Goal: Information Seeking & Learning: Learn about a topic

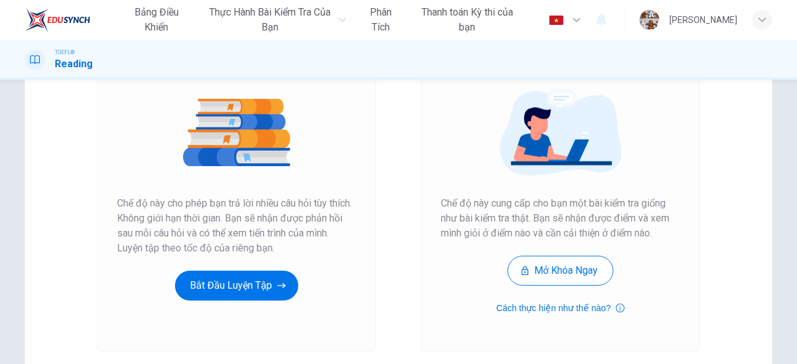
scroll to position [238, 0]
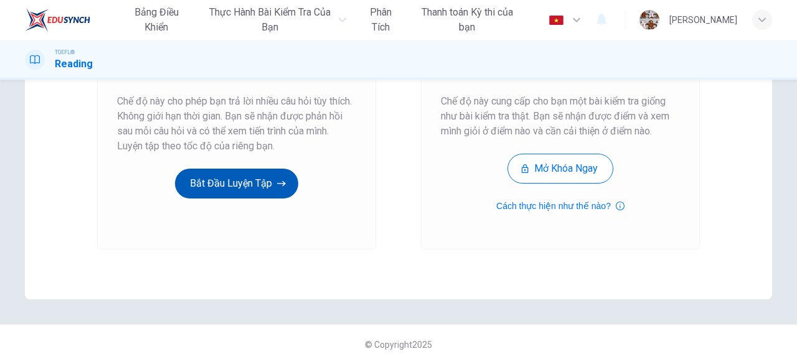
click at [267, 191] on button "Bắt đầu luyện tập" at bounding box center [236, 184] width 123 height 30
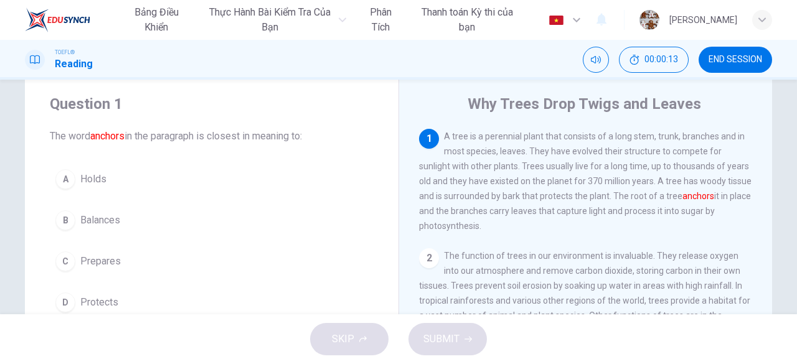
scroll to position [31, 0]
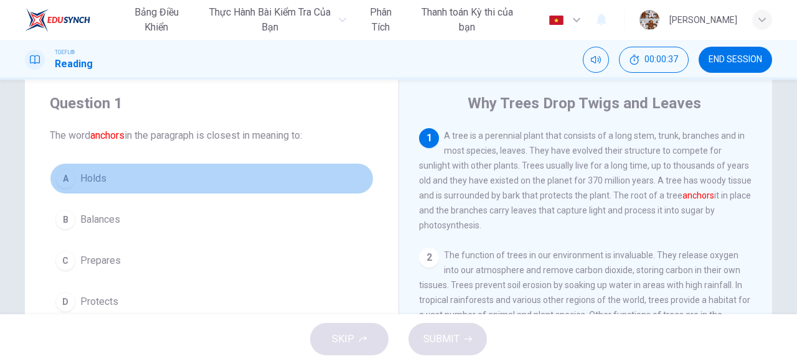
click at [80, 183] on span "Holds" at bounding box center [93, 178] width 26 height 15
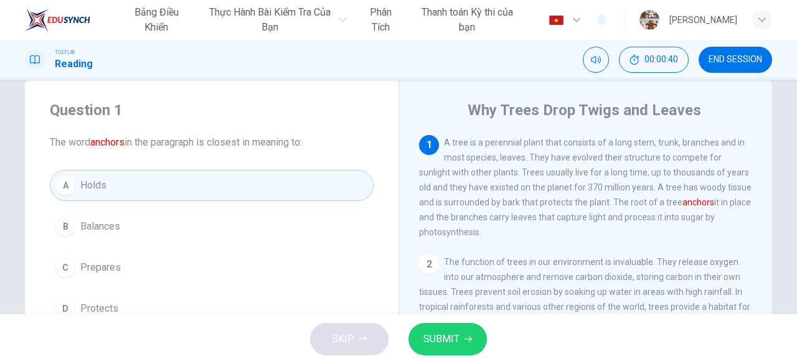
scroll to position [22, 0]
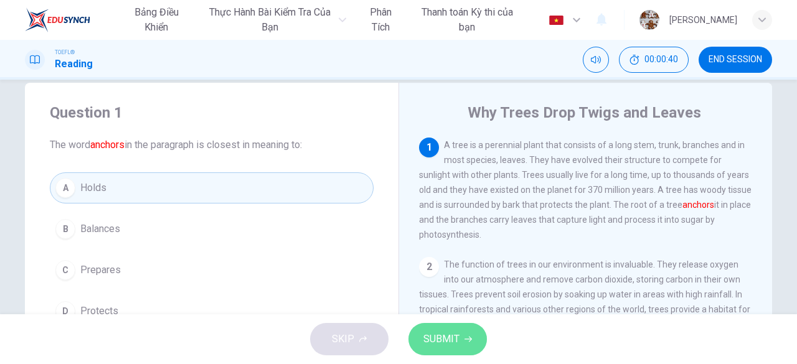
click at [461, 340] on button "SUBMIT" at bounding box center [447, 339] width 78 height 32
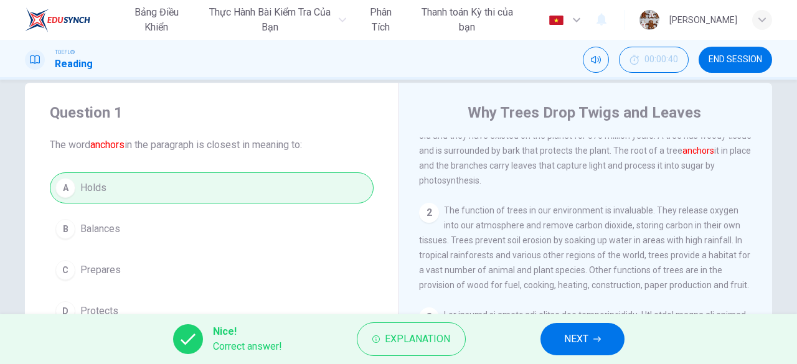
scroll to position [88, 0]
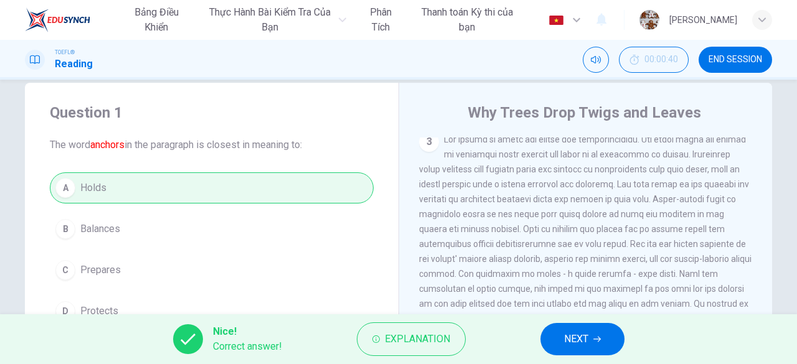
click at [574, 343] on span "NEXT" at bounding box center [576, 338] width 24 height 17
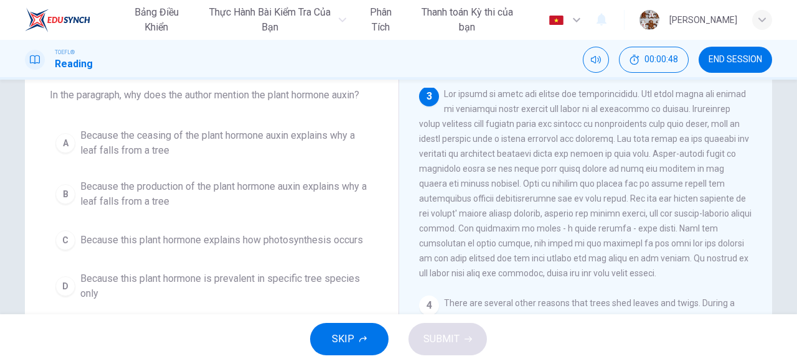
scroll to position [225, 0]
click at [291, 146] on span "Because the ceasing of the plant hormone auxin explains why a leaf falls from a…" at bounding box center [224, 143] width 288 height 30
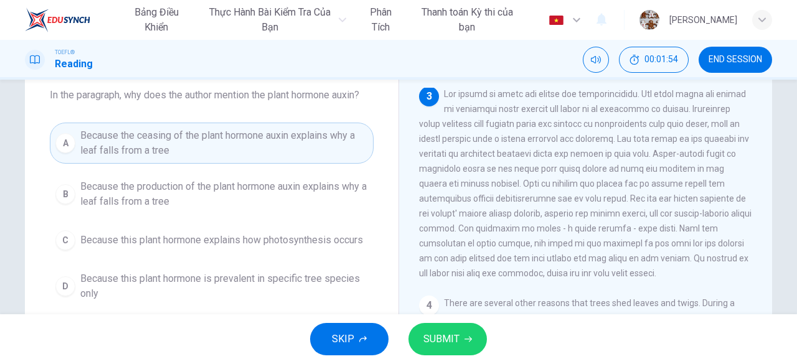
click at [439, 339] on span "SUBMIT" at bounding box center [441, 338] width 36 height 17
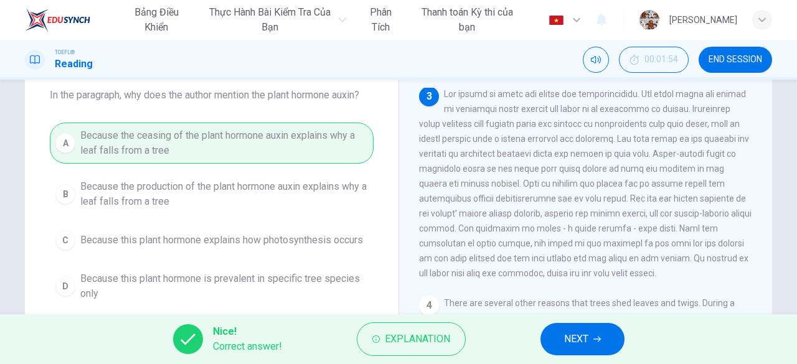
click at [598, 343] on button "NEXT" at bounding box center [582, 339] width 84 height 32
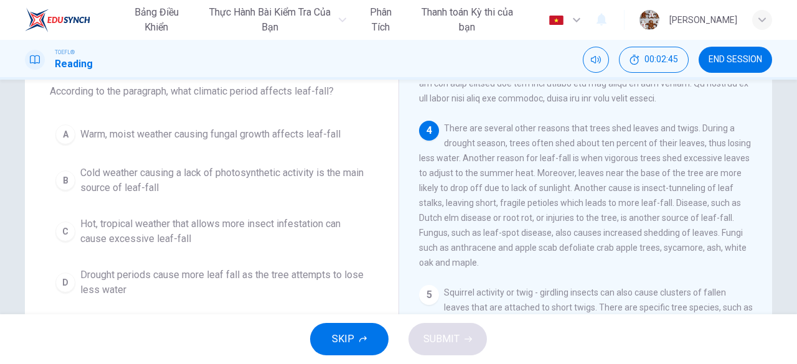
scroll to position [397, 0]
click at [209, 271] on span "Drought periods cause more leaf fall as the tree attempts to lose less water" at bounding box center [224, 283] width 288 height 30
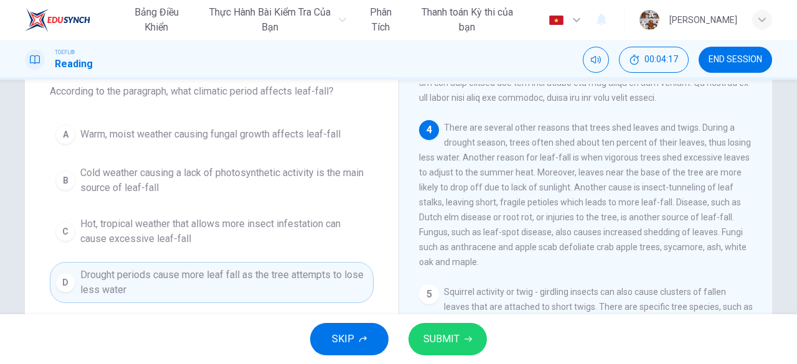
click at [428, 338] on span "SUBMIT" at bounding box center [441, 338] width 36 height 17
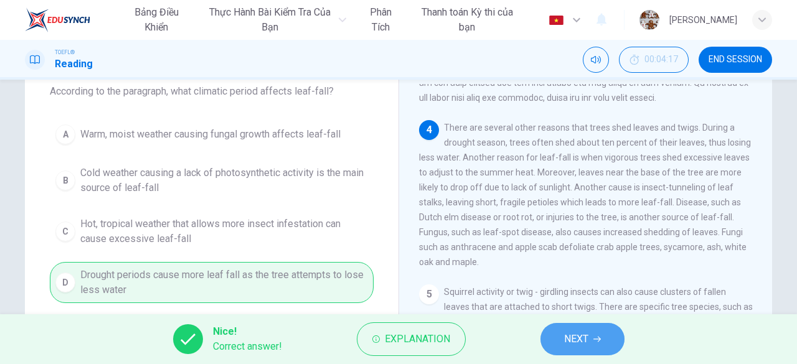
click at [583, 330] on span "NEXT" at bounding box center [576, 338] width 24 height 17
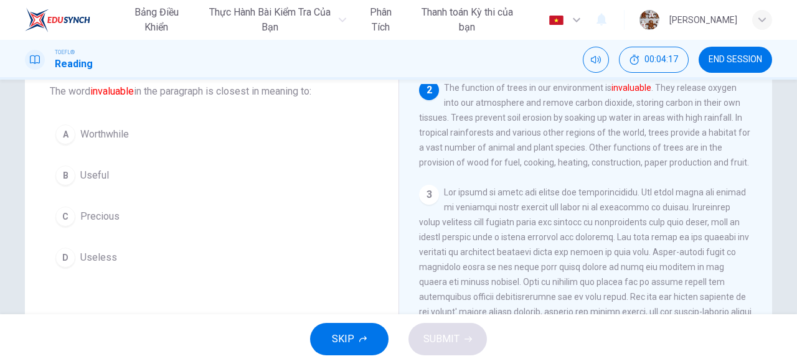
scroll to position [122, 0]
click at [115, 215] on span "Precious" at bounding box center [99, 216] width 39 height 15
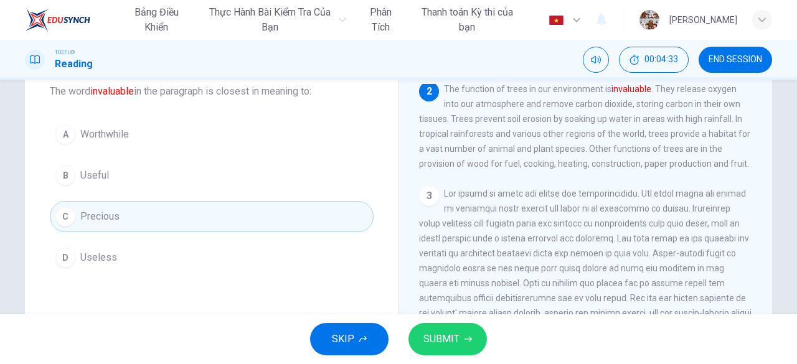
click at [425, 338] on span "SUBMIT" at bounding box center [441, 338] width 36 height 17
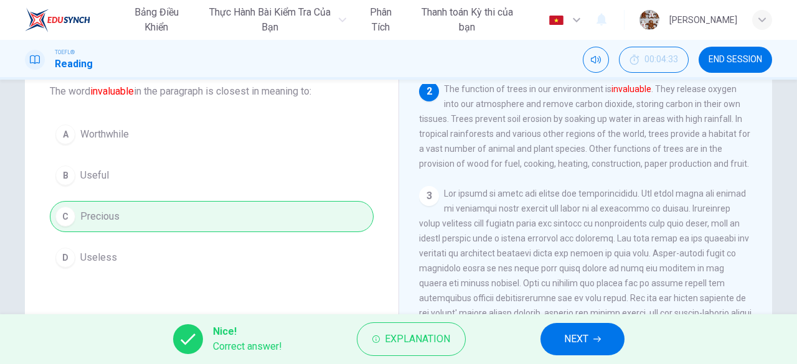
click at [557, 341] on button "NEXT" at bounding box center [582, 339] width 84 height 32
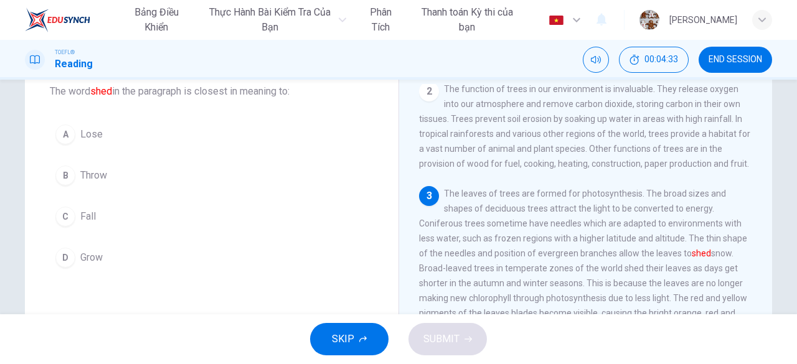
scroll to position [195, 0]
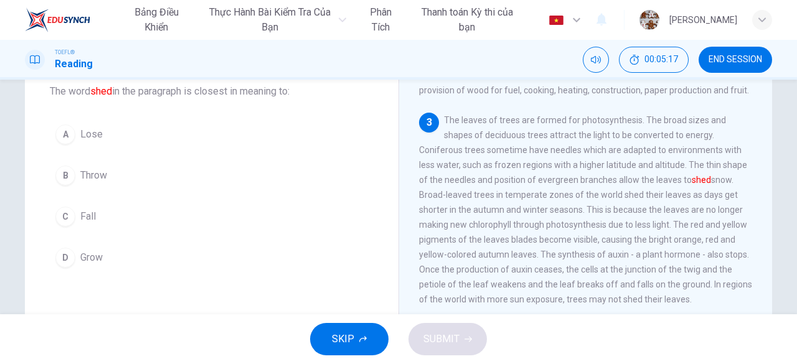
click at [71, 140] on button "A Lose" at bounding box center [212, 134] width 324 height 31
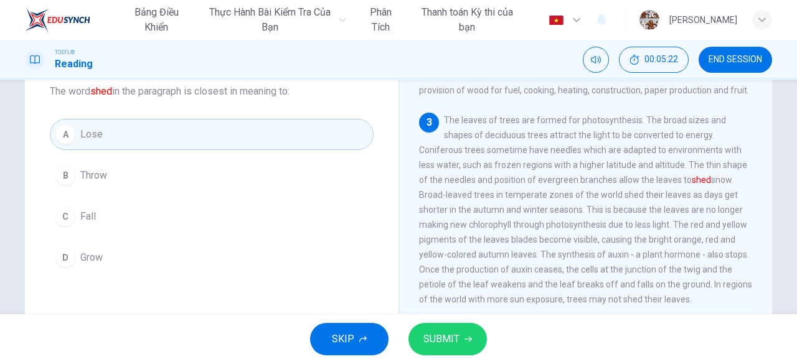
click at [426, 329] on button "SUBMIT" at bounding box center [447, 339] width 78 height 32
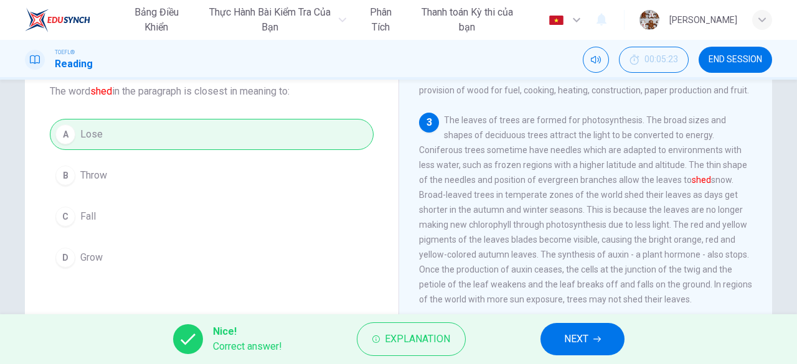
click at [573, 348] on button "NEXT" at bounding box center [582, 339] width 84 height 32
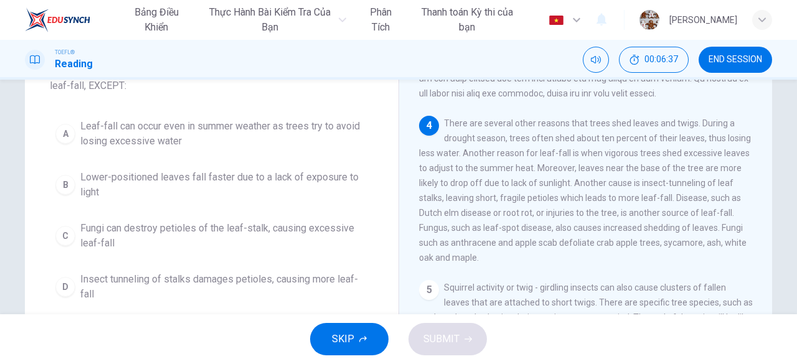
scroll to position [97, 0]
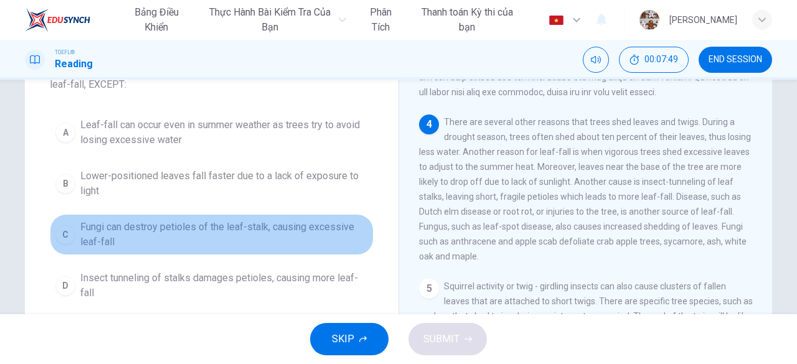
click at [277, 228] on span "Fungi can destroy petioles of the leaf-stalk, causing excessive leaf-fall" at bounding box center [224, 235] width 288 height 30
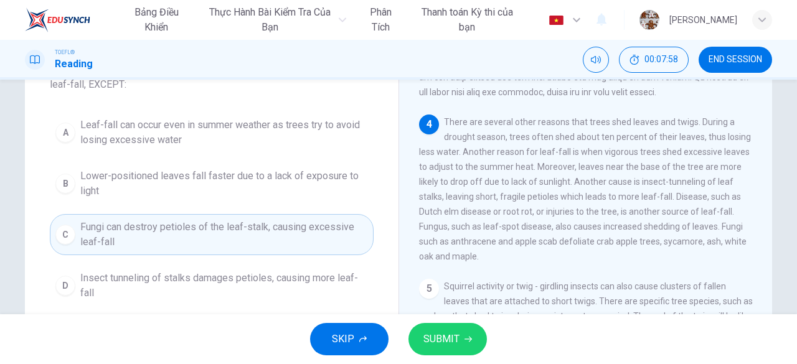
drag, startPoint x: 561, startPoint y: 166, endPoint x: 589, endPoint y: 180, distance: 30.6
click at [589, 180] on span "There are several other reasons that trees shed leaves and twigs. During a drou…" at bounding box center [585, 189] width 332 height 144
click at [475, 330] on button "SUBMIT" at bounding box center [447, 339] width 78 height 32
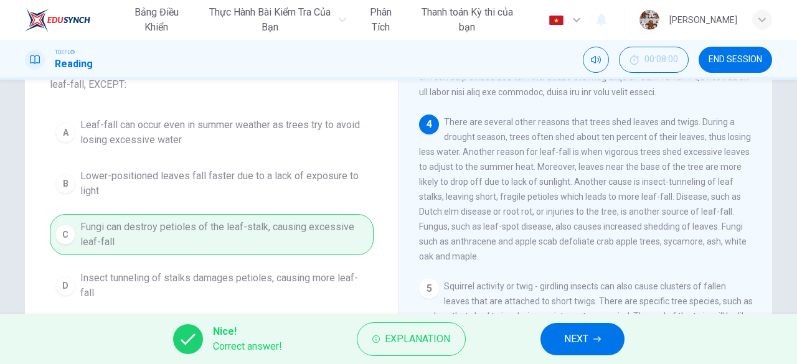
click at [590, 337] on button "NEXT" at bounding box center [582, 339] width 84 height 32
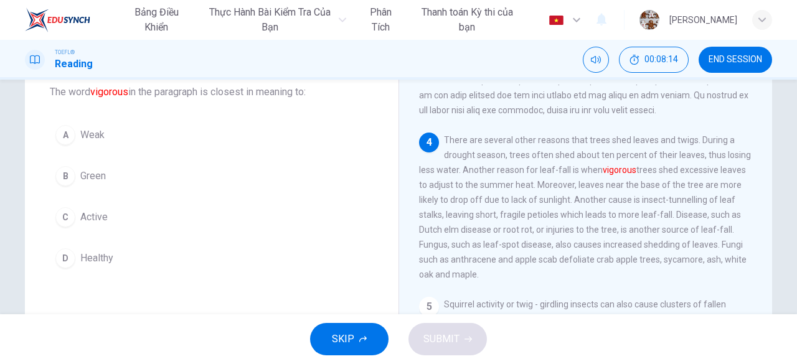
scroll to position [75, 0]
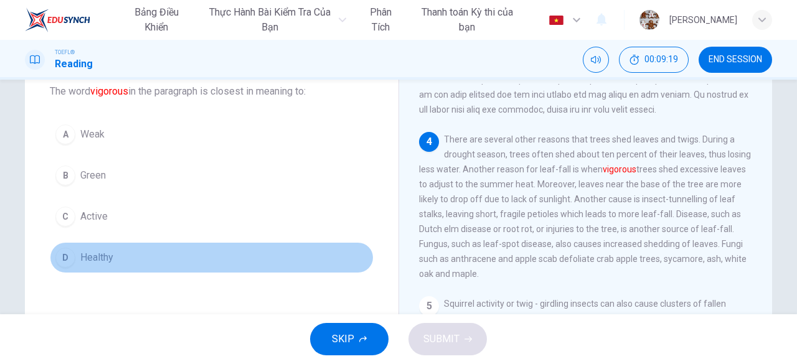
click at [91, 262] on span "Healthy" at bounding box center [96, 257] width 33 height 15
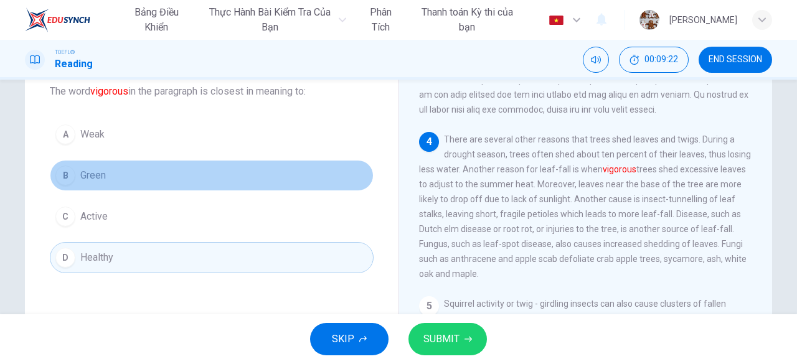
click at [174, 175] on button "B Green" at bounding box center [212, 175] width 324 height 31
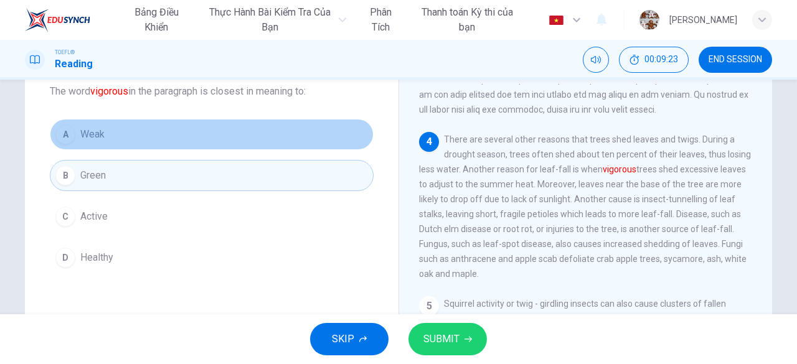
click at [174, 139] on button "A Weak" at bounding box center [212, 134] width 324 height 31
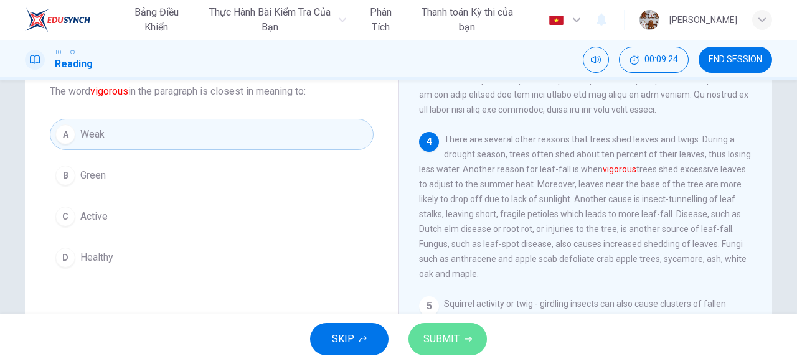
click at [459, 337] on button "SUBMIT" at bounding box center [447, 339] width 78 height 32
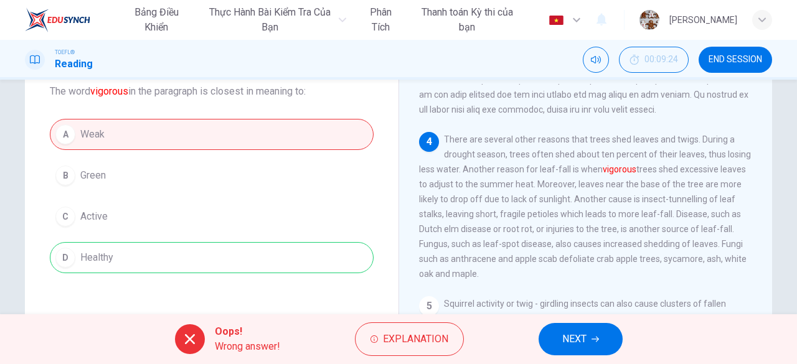
click at [569, 339] on span "NEXT" at bounding box center [574, 338] width 24 height 17
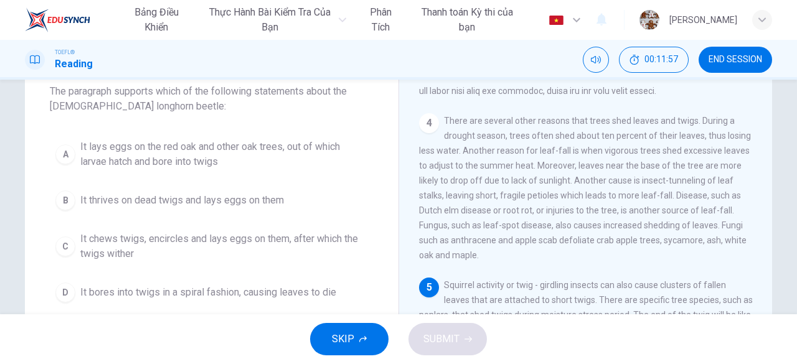
scroll to position [96, 0]
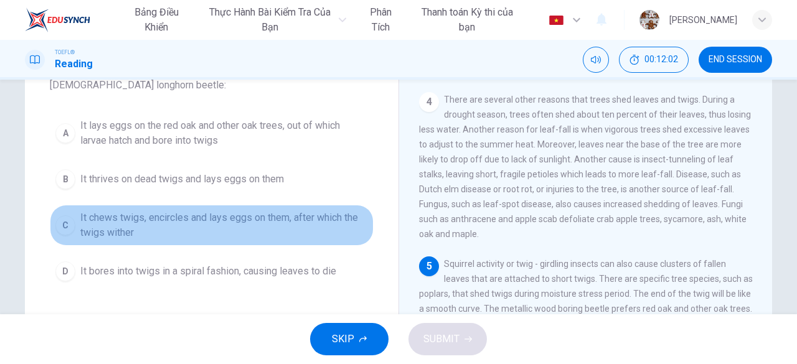
click at [260, 213] on span "It chews twigs, encircles and lays eggs on them, after which the twigs wither" at bounding box center [224, 225] width 288 height 30
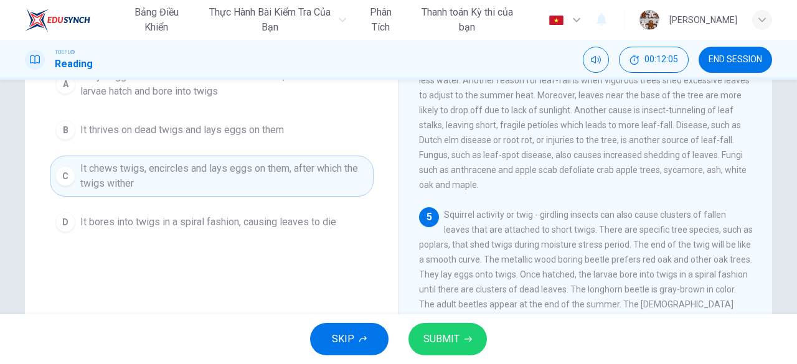
scroll to position [147, 0]
click at [447, 332] on span "SUBMIT" at bounding box center [441, 338] width 36 height 17
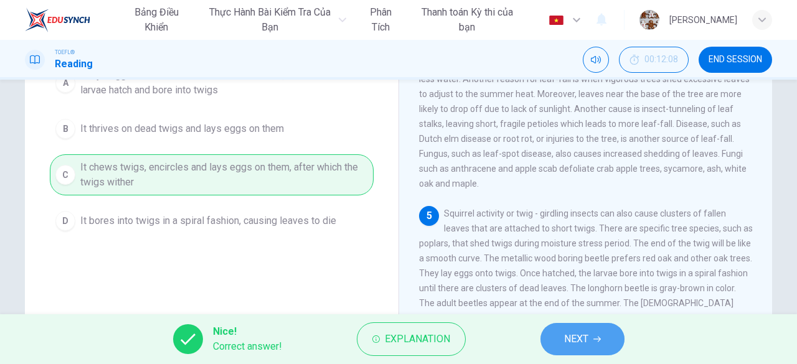
click at [616, 348] on button "NEXT" at bounding box center [582, 339] width 84 height 32
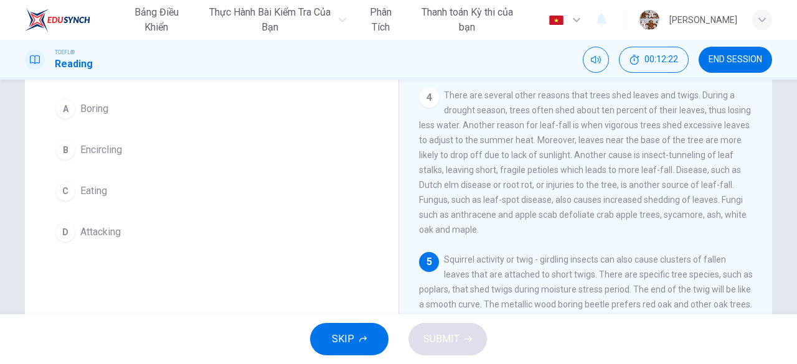
scroll to position [100, 0]
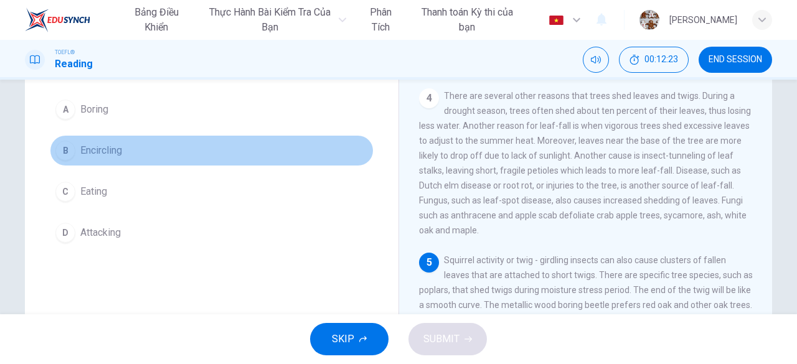
click at [255, 152] on button "B Encircling" at bounding box center [212, 150] width 324 height 31
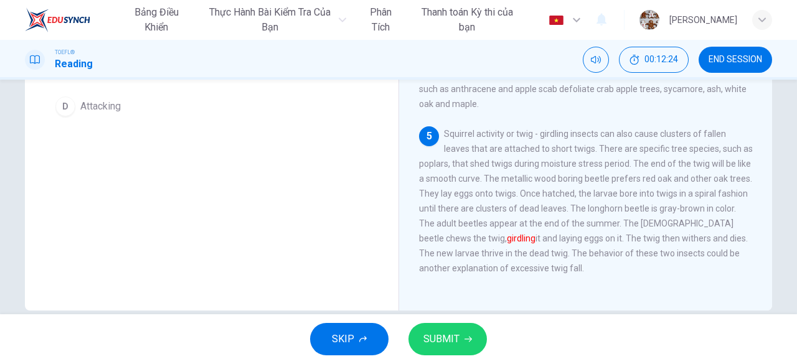
scroll to position [227, 0]
click at [456, 336] on span "SUBMIT" at bounding box center [441, 338] width 36 height 17
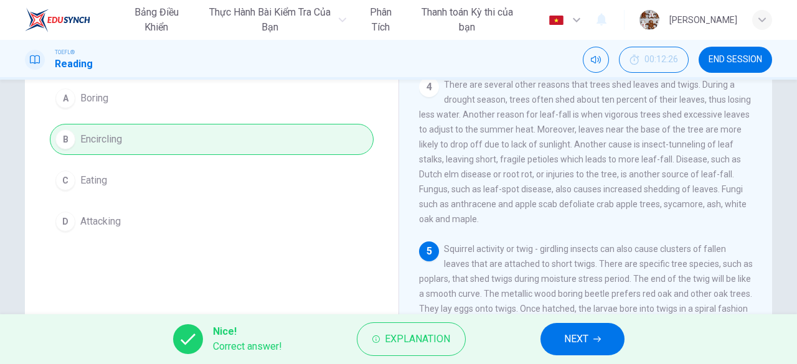
scroll to position [109, 0]
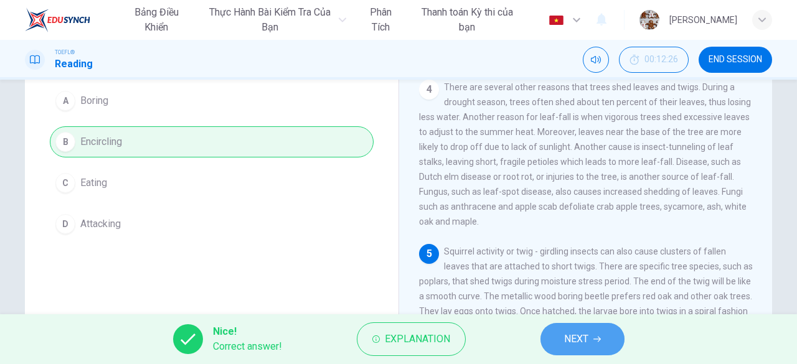
click at [564, 335] on span "NEXT" at bounding box center [576, 338] width 24 height 17
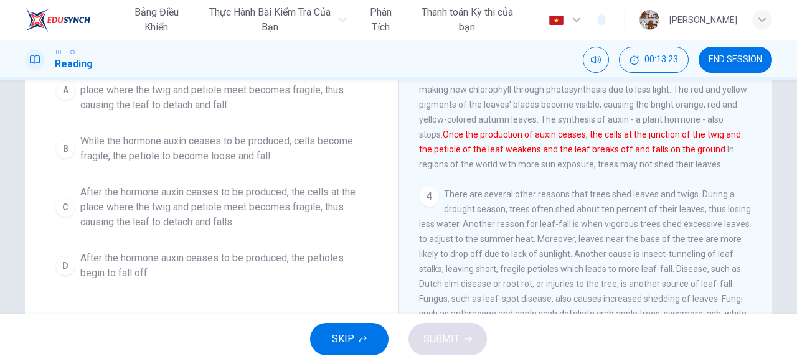
scroll to position [176, 0]
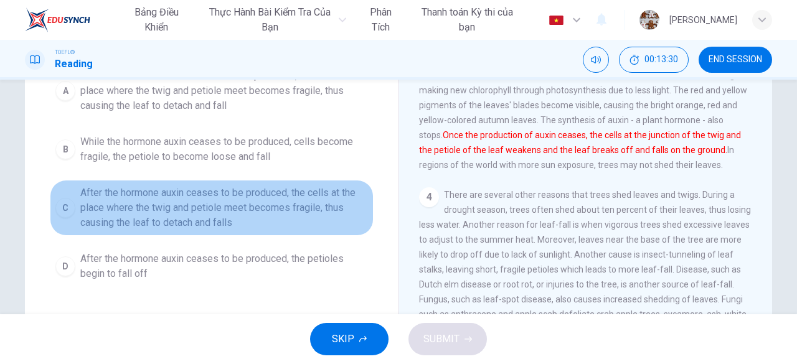
click at [331, 220] on span "After the hormone auxin ceases to be produced, the cells at the place where the…" at bounding box center [224, 207] width 288 height 45
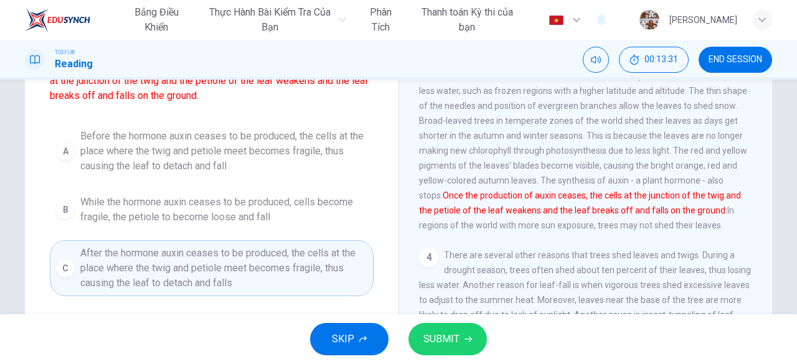
scroll to position [115, 0]
click at [416, 330] on button "SUBMIT" at bounding box center [447, 339] width 78 height 32
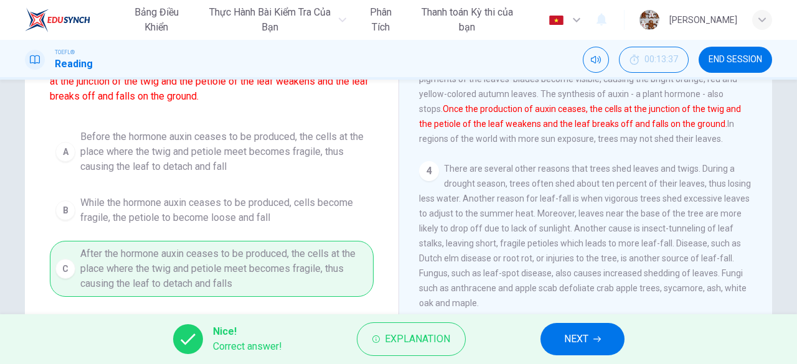
scroll to position [316, 0]
click at [551, 330] on button "NEXT" at bounding box center [582, 339] width 84 height 32
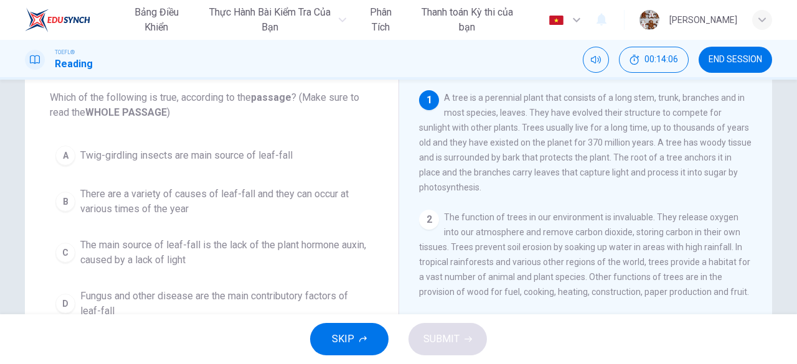
scroll to position [70, 0]
click at [261, 210] on span "There are a variety of causes of leaf-fall and they can occur at various times …" at bounding box center [224, 201] width 288 height 30
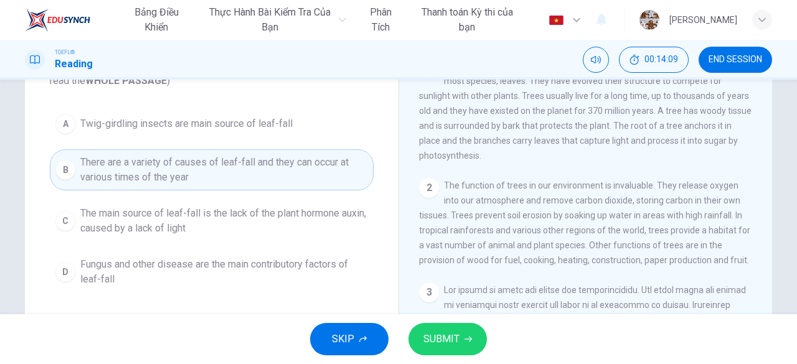
scroll to position [101, 0]
click at [451, 334] on span "SUBMIT" at bounding box center [441, 338] width 36 height 17
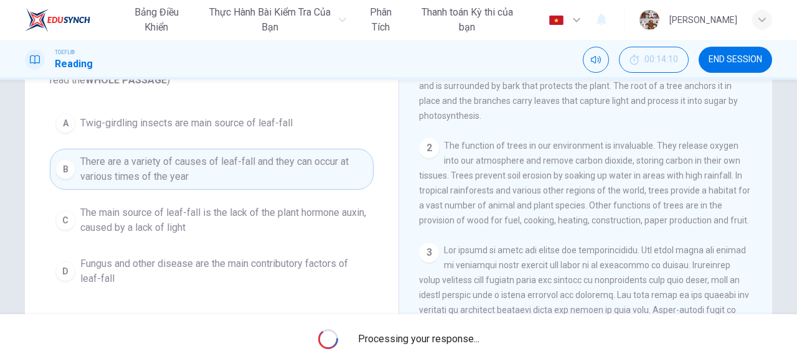
scroll to position [45, 0]
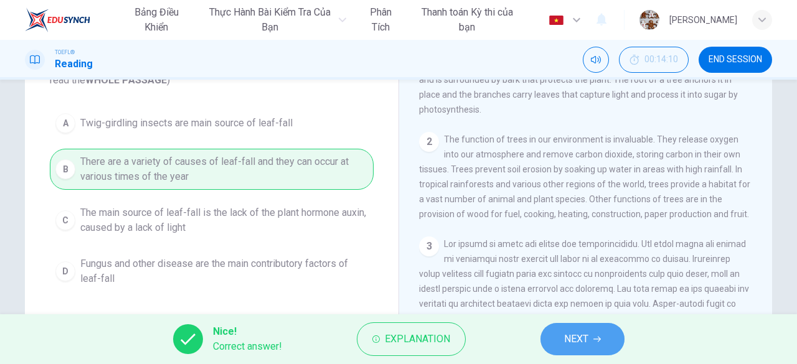
click at [552, 339] on button "NEXT" at bounding box center [582, 339] width 84 height 32
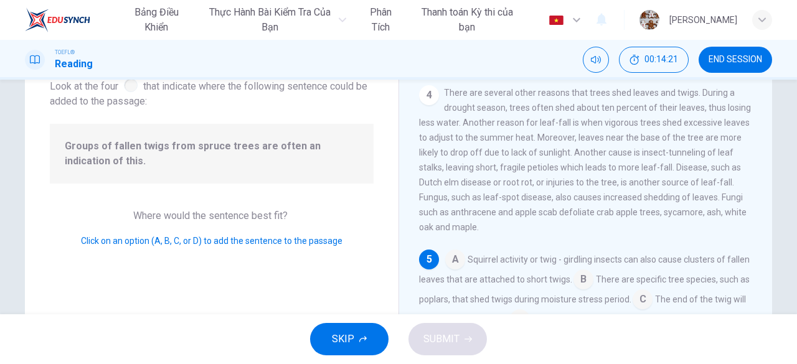
scroll to position [87, 0]
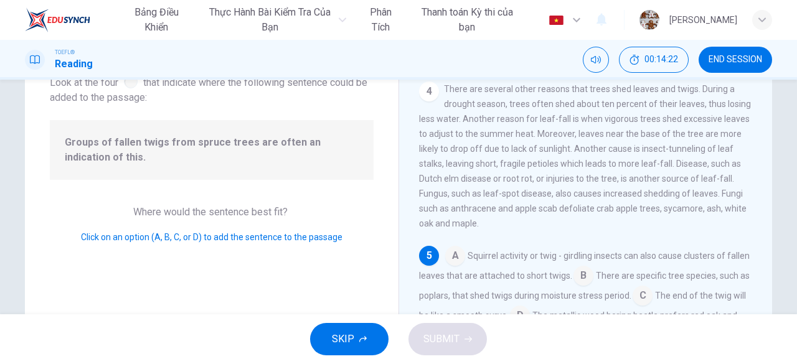
click at [445, 260] on input at bounding box center [455, 257] width 20 height 20
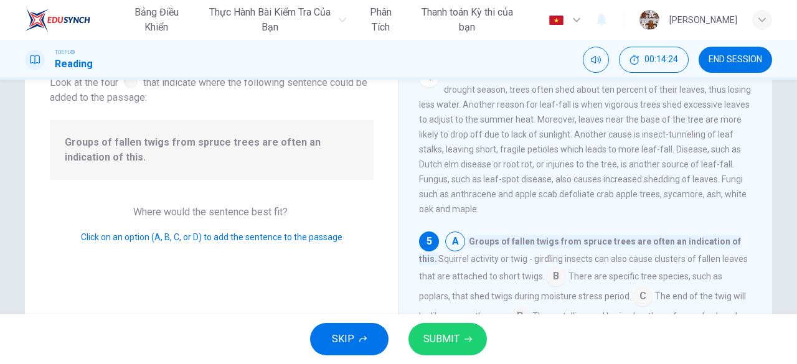
click at [453, 253] on input at bounding box center [455, 243] width 20 height 20
click at [566, 288] on input at bounding box center [556, 278] width 20 height 20
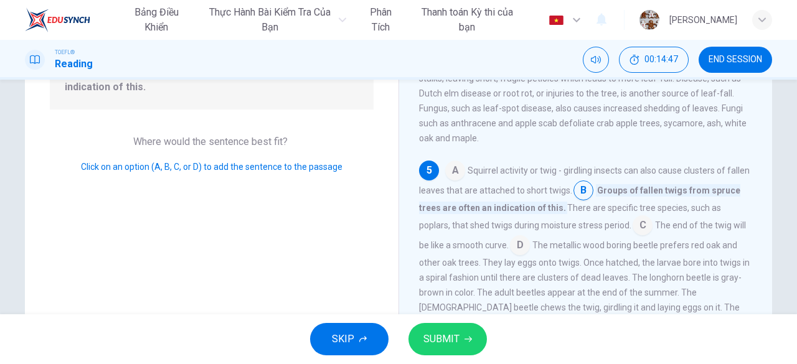
scroll to position [157, 0]
click at [634, 225] on input at bounding box center [642, 227] width 20 height 20
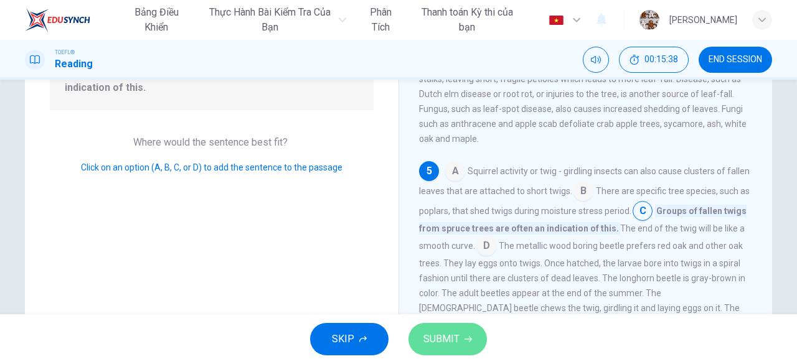
click at [450, 347] on span "SUBMIT" at bounding box center [441, 338] width 36 height 17
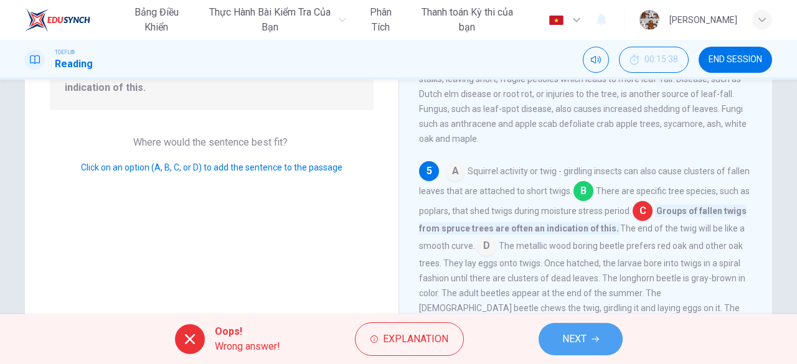
click at [568, 336] on span "NEXT" at bounding box center [574, 338] width 24 height 17
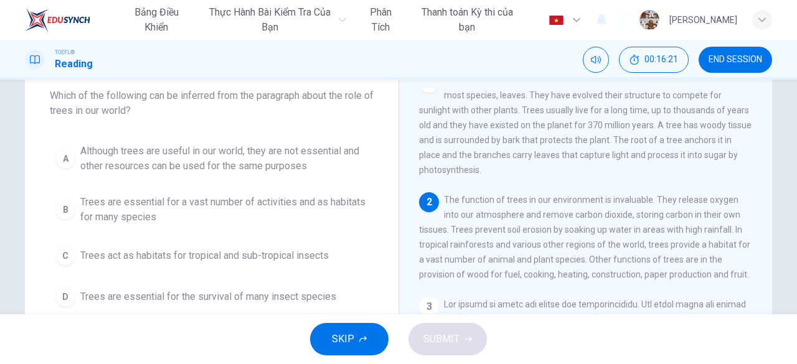
scroll to position [72, 0]
click at [341, 213] on span "Trees are essential for a vast number of activities and as habitats for many sp…" at bounding box center [224, 209] width 288 height 30
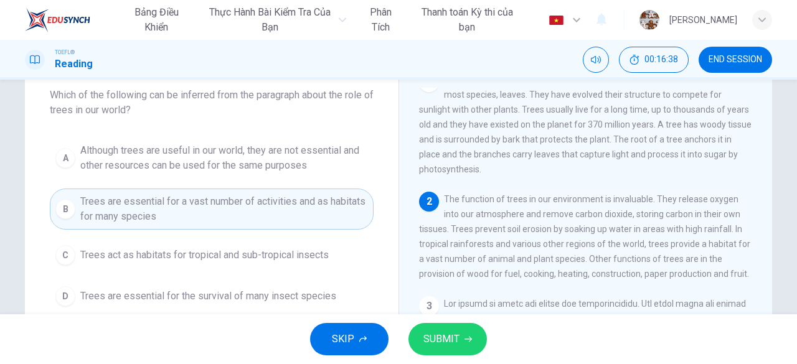
click at [434, 339] on span "SUBMIT" at bounding box center [441, 338] width 36 height 17
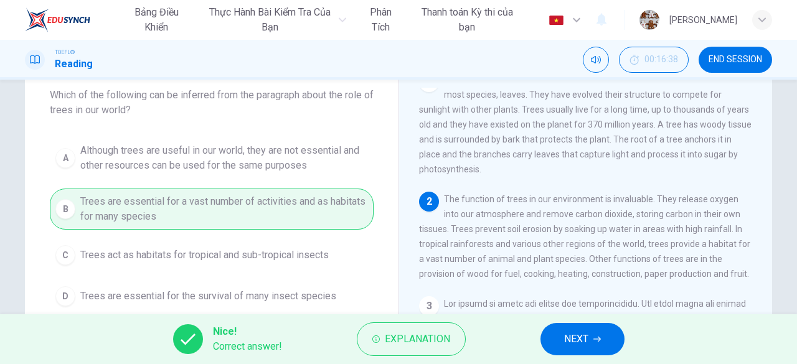
click at [550, 348] on button "NEXT" at bounding box center [582, 339] width 84 height 32
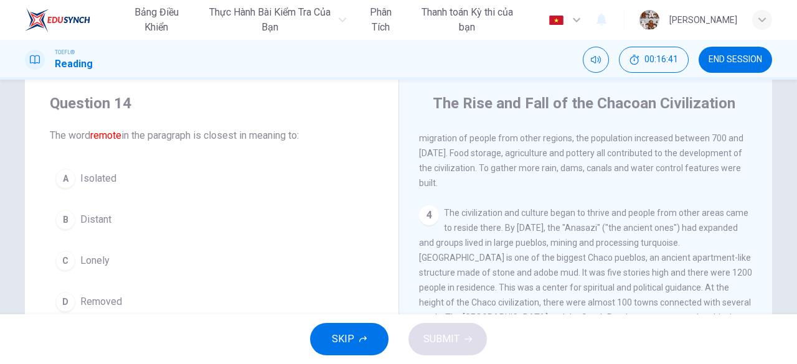
scroll to position [0, 0]
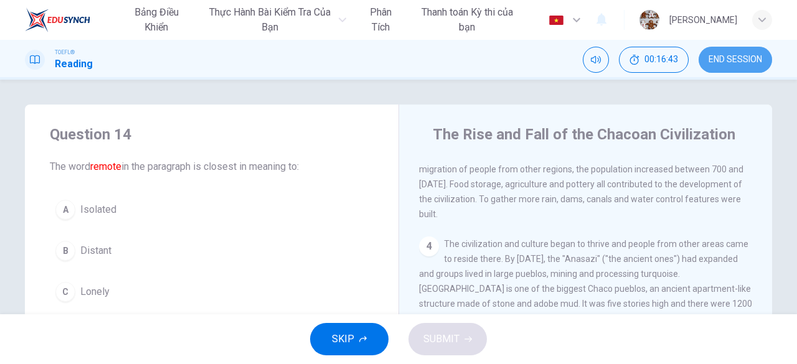
click at [721, 64] on span "END SESSION" at bounding box center [735, 60] width 54 height 10
